Goal: Information Seeking & Learning: Learn about a topic

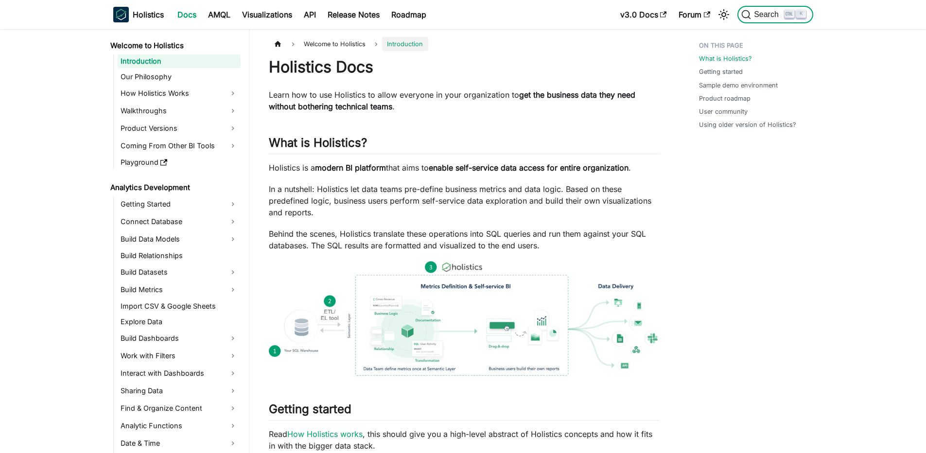
click at [747, 20] on button "Search K" at bounding box center [775, 15] width 75 height 18
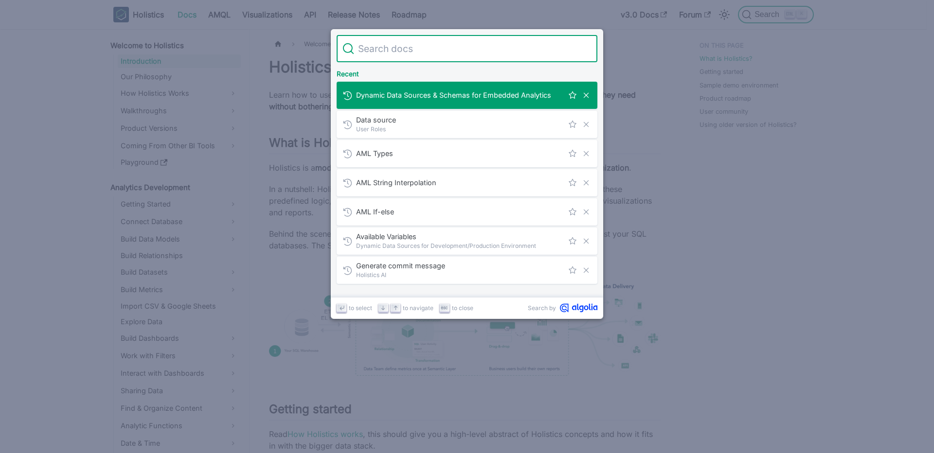
type input "c"
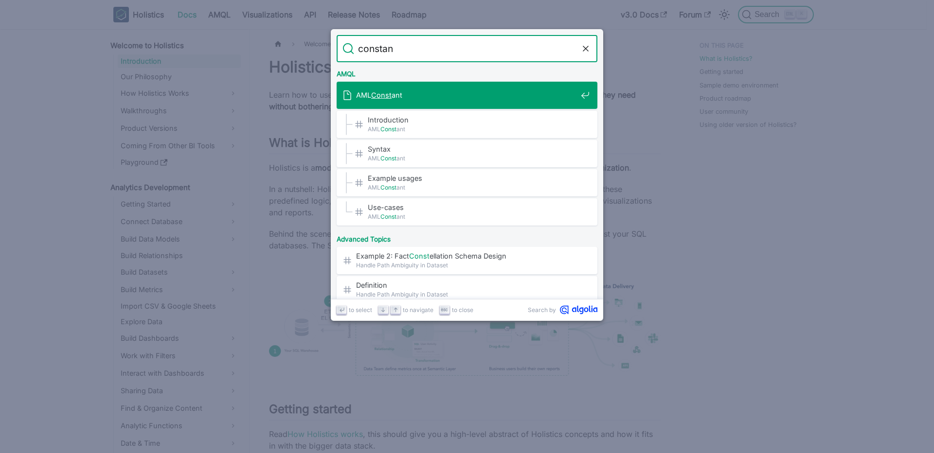
type input "constant"
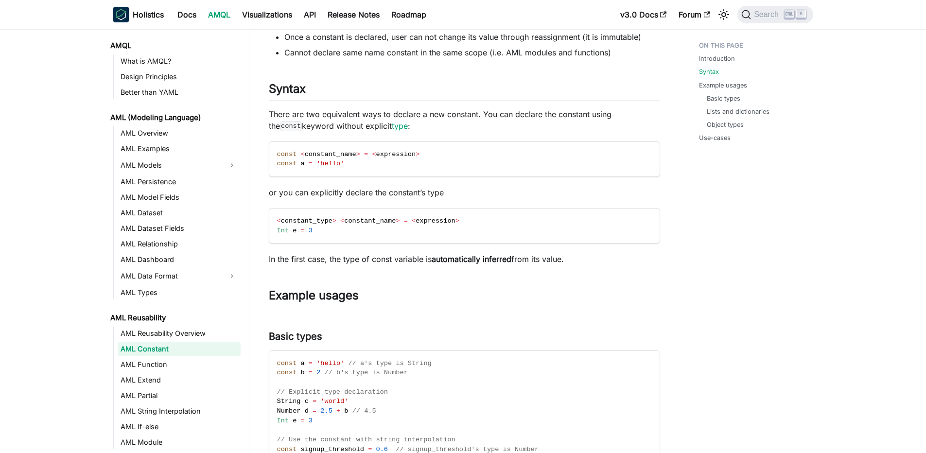
scroll to position [175, 0]
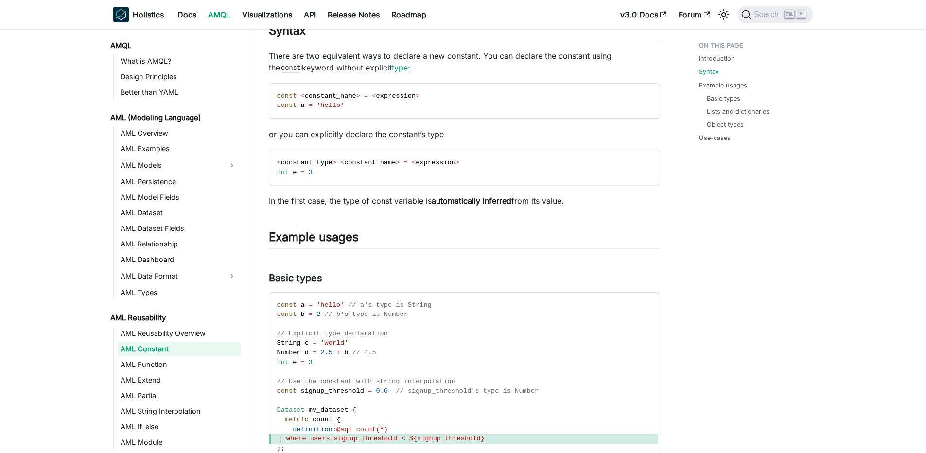
click at [201, 346] on link "AML Constant" at bounding box center [179, 349] width 123 height 14
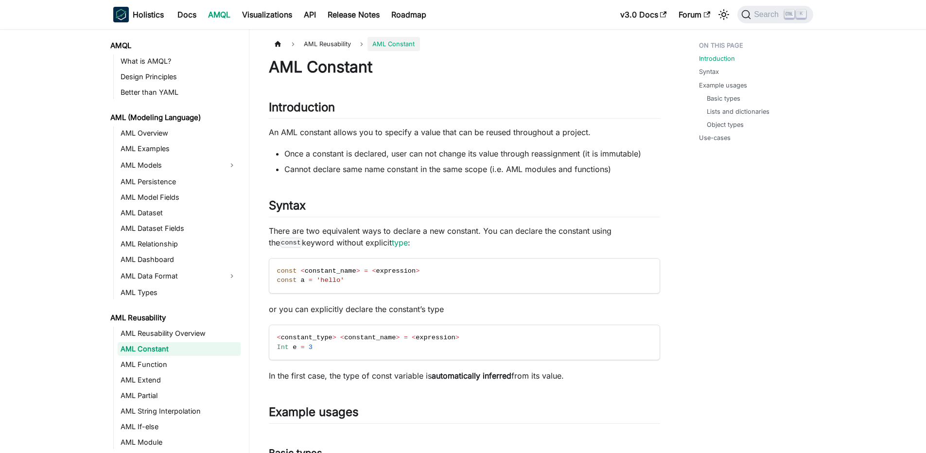
click at [316, 131] on p "An AML constant allows you to specify a value that can be reused throughout a p…" at bounding box center [464, 132] width 391 height 12
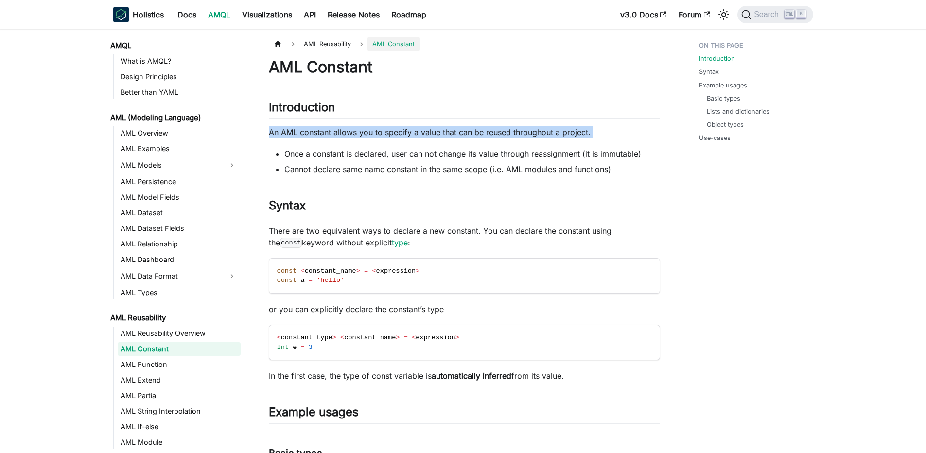
click at [291, 132] on p "An AML constant allows you to specify a value that can be reused throughout a p…" at bounding box center [464, 132] width 391 height 12
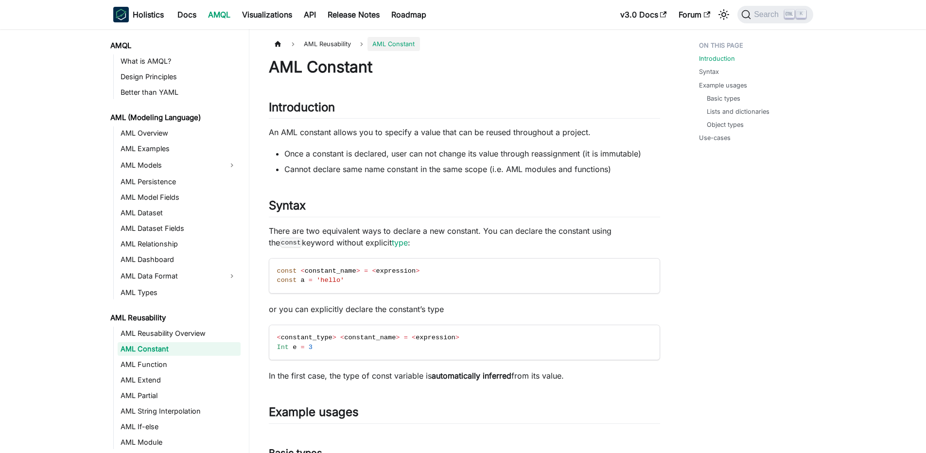
drag, startPoint x: 289, startPoint y: 130, endPoint x: 535, endPoint y: 133, distance: 246.1
click at [535, 133] on p "An AML constant allows you to specify a value that can be reused throughout a p…" at bounding box center [464, 132] width 391 height 12
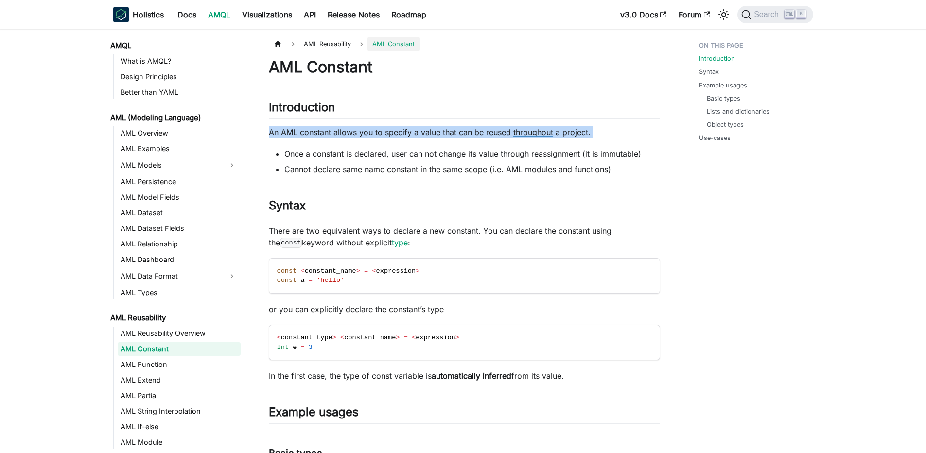
click at [535, 133] on p "An AML constant allows you to specify a value that can be reused throughout a p…" at bounding box center [464, 132] width 391 height 12
click at [450, 135] on p "An AML constant allows you to specify a value that can be reused throughout a p…" at bounding box center [464, 132] width 391 height 12
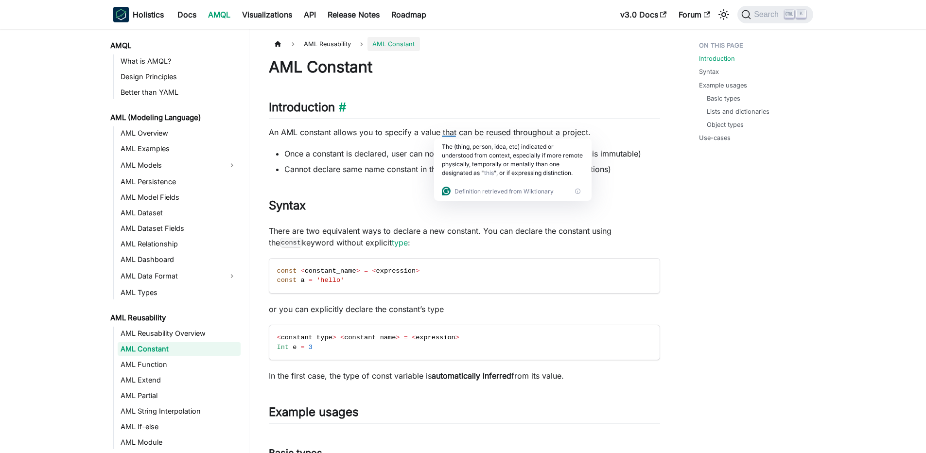
click at [351, 114] on h2 "Introduction ​" at bounding box center [464, 109] width 391 height 18
